Goal: Information Seeking & Learning: Learn about a topic

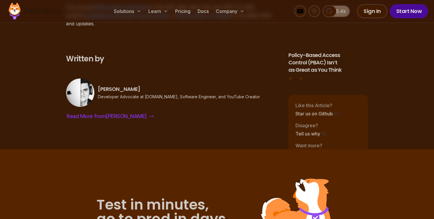
scroll to position [1719, 0]
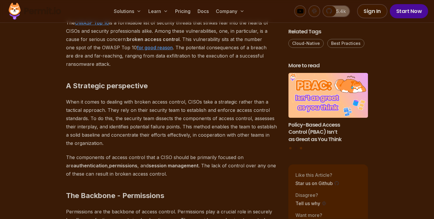
scroll to position [175, 0]
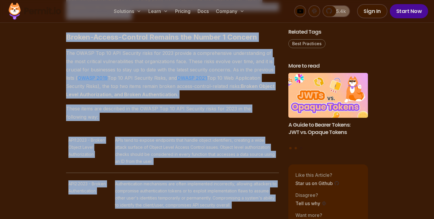
scroll to position [423, 0]
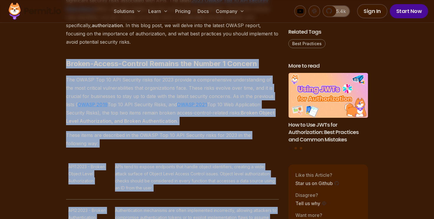
drag, startPoint x: 152, startPoint y: 113, endPoint x: 49, endPoint y: 54, distance: 118.7
copy div "Loremi-Dolors-Ametcon Adipisc eli Seddoe 1 Tempori Utl ETDOL Mag 88 ALI Enimadm…"
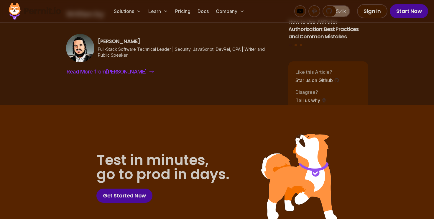
scroll to position [2318, 0]
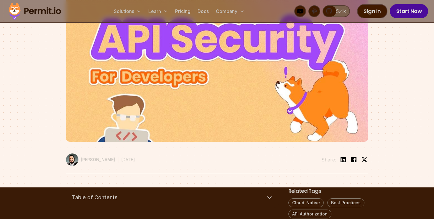
scroll to position [172, 0]
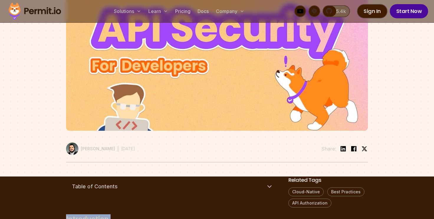
drag, startPoint x: 180, startPoint y: 207, endPoint x: 69, endPoint y: 211, distance: 111.6
copy div "Introduction APIs (Application Programming Interfaces) are the backbone of soft…"
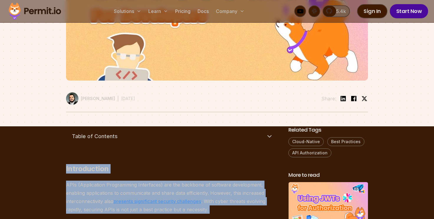
scroll to position [278, 0]
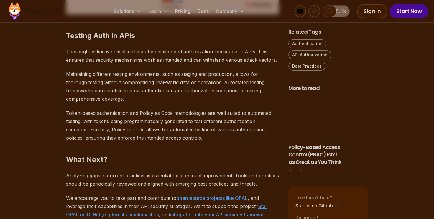
scroll to position [2169, 0]
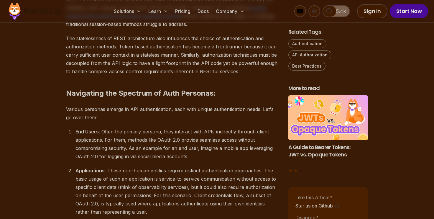
drag, startPoint x: 198, startPoint y: 142, endPoint x: 170, endPoint y: 57, distance: 89.7
click at [170, 57] on p "The statelessness of REST architecture also influences the choice of authentica…" at bounding box center [172, 54] width 213 height 41
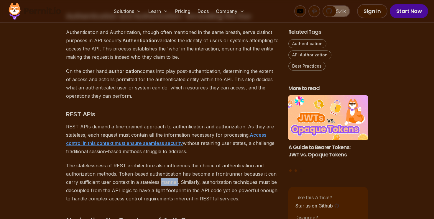
scroll to position [334, 0]
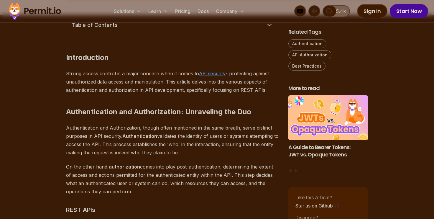
click at [170, 57] on h2 "Introduction" at bounding box center [172, 45] width 213 height 33
drag, startPoint x: 170, startPoint y: 57, endPoint x: 78, endPoint y: 69, distance: 93.1
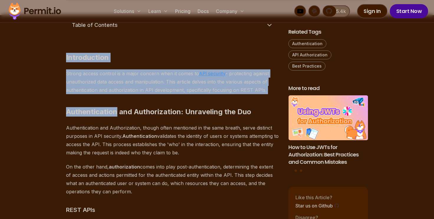
drag, startPoint x: 66, startPoint y: 52, endPoint x: 161, endPoint y: 98, distance: 105.5
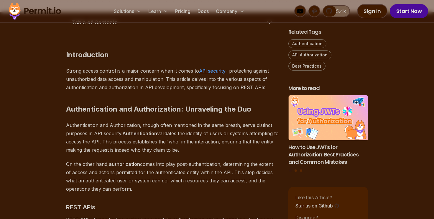
scroll to position [345, 0]
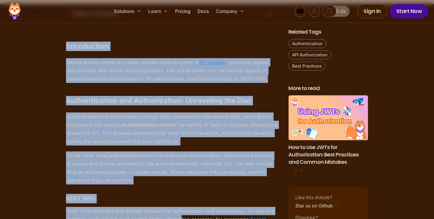
drag, startPoint x: 65, startPoint y: 44, endPoint x: 181, endPoint y: 216, distance: 207.4
click at [181, 216] on p "REST APIs demand a fine-grained approach to authentication and authorization. A…" at bounding box center [172, 223] width 213 height 33
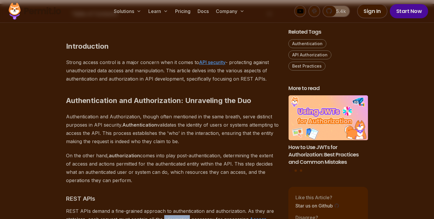
click at [181, 217] on p "REST APIs demand a fine-grained approach to authentication and authorization. A…" at bounding box center [172, 223] width 213 height 33
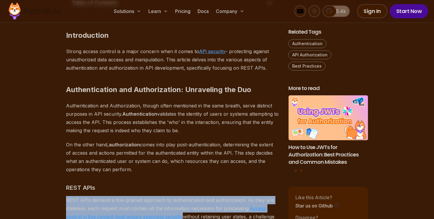
click at [183, 219] on p "REST APIs demand a fine-grained approach to authentication and authorization. A…" at bounding box center [172, 212] width 213 height 33
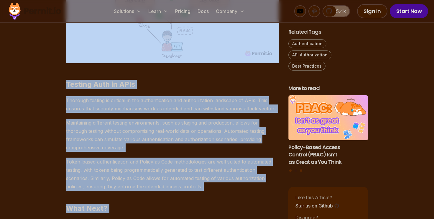
scroll to position [2194, 0]
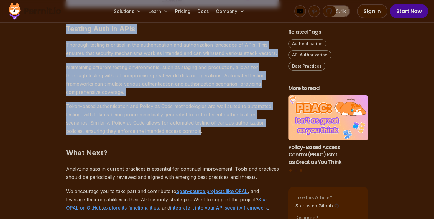
drag, startPoint x: 66, startPoint y: 30, endPoint x: 201, endPoint y: 122, distance: 163.2
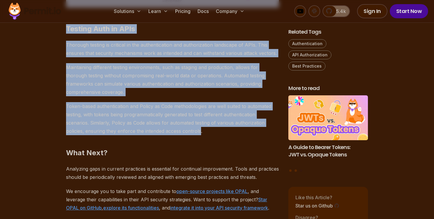
copy div "Introduction Strong access control is a major concern when it comes to API secu…"
